Goal: Task Accomplishment & Management: Use online tool/utility

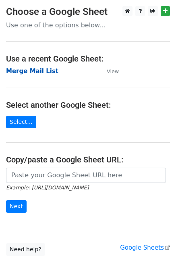
click at [31, 70] on strong "Merge Mail List" at bounding box center [32, 71] width 52 height 7
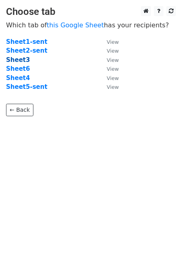
click at [20, 62] on strong "Sheet3" at bounding box center [18, 59] width 24 height 7
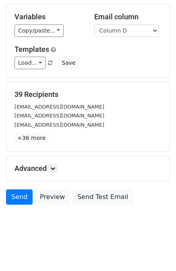
scroll to position [72, 0]
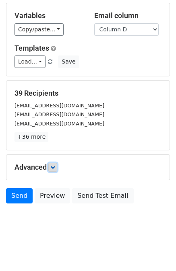
click at [55, 168] on icon at bounding box center [52, 167] width 5 height 5
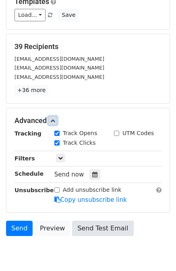
scroll to position [150, 0]
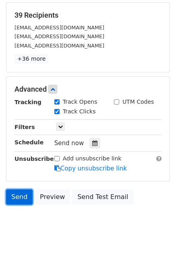
click at [21, 194] on link "Send" at bounding box center [19, 196] width 27 height 15
